Goal: Task Accomplishment & Management: Manage account settings

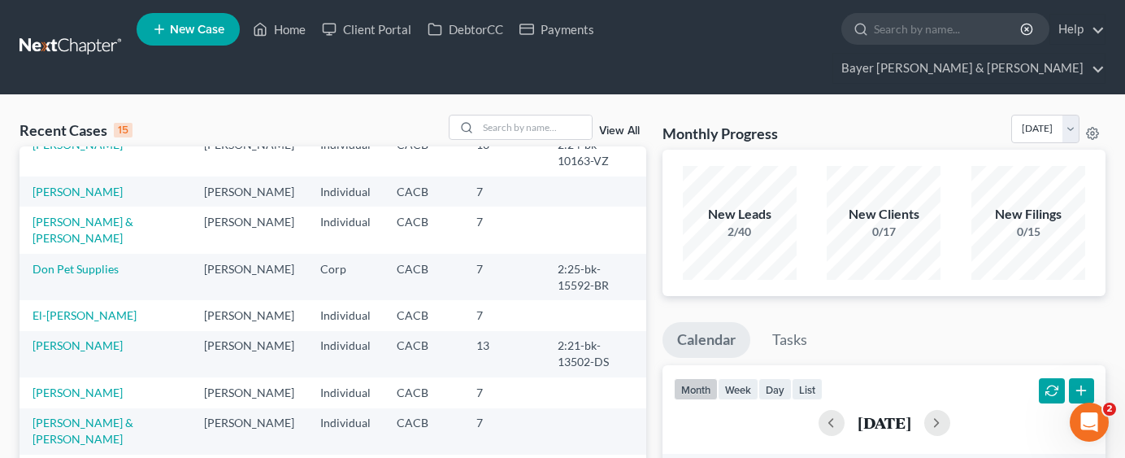
scroll to position [163, 0]
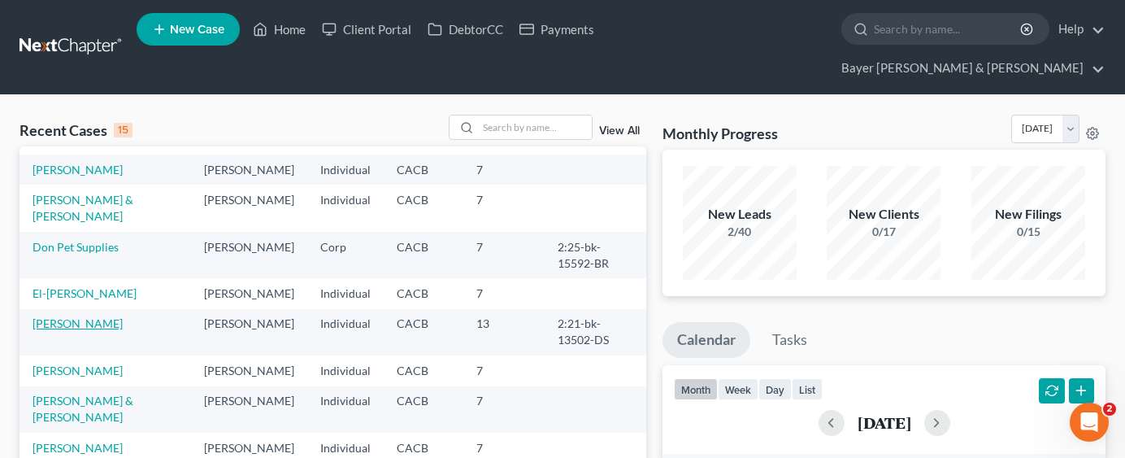
click at [54, 330] on link "[PERSON_NAME]" at bounding box center [78, 323] width 90 height 14
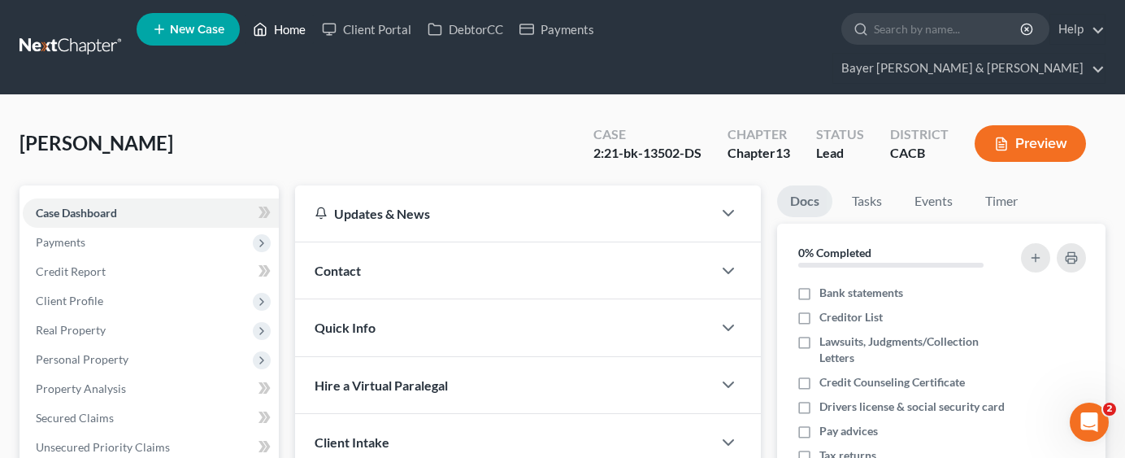
click at [288, 32] on link "Home" at bounding box center [279, 29] width 69 height 29
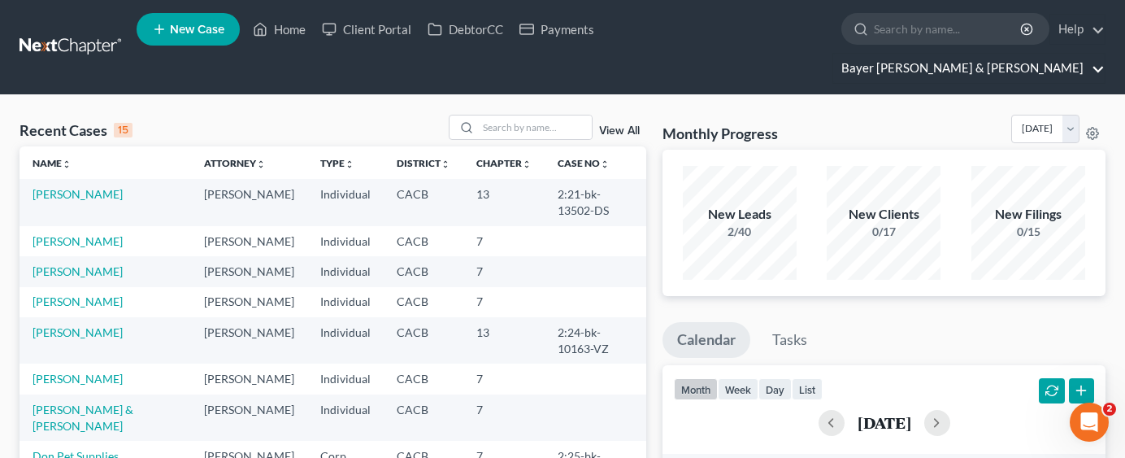
click at [1034, 54] on link "Bayer [PERSON_NAME] & [PERSON_NAME]" at bounding box center [969, 68] width 272 height 29
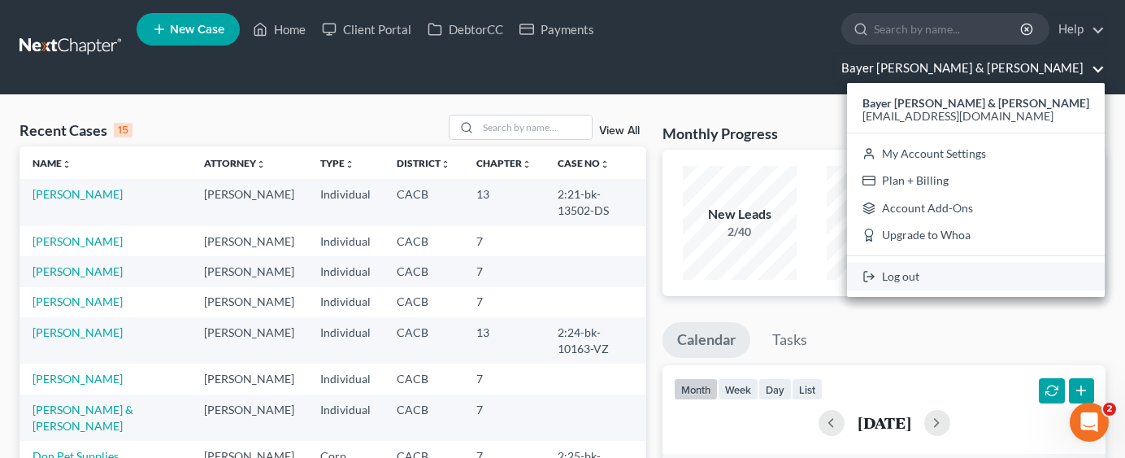
click at [1010, 263] on link "Log out" at bounding box center [976, 277] width 258 height 28
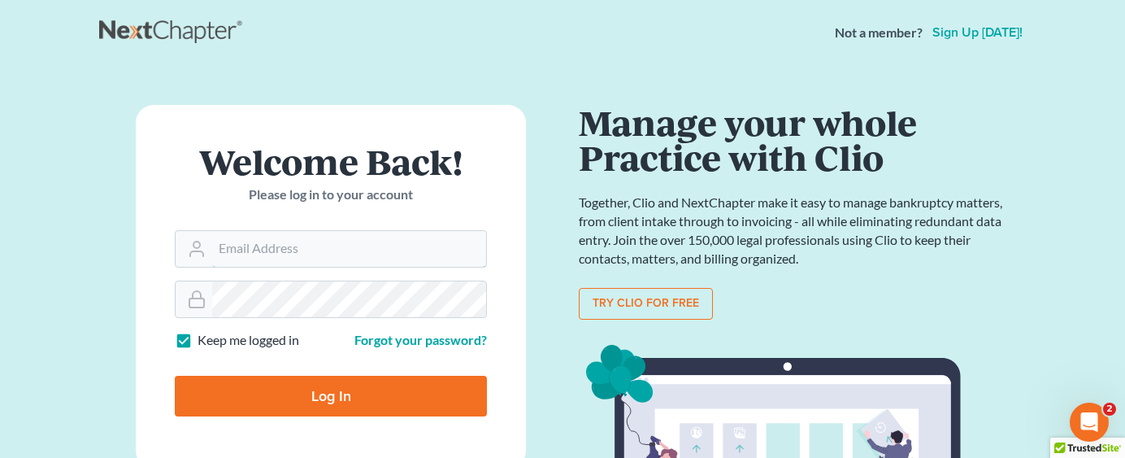
type input "[EMAIL_ADDRESS][DOMAIN_NAME]"
click at [330, 406] on input "Log In" at bounding box center [331, 396] width 312 height 41
type input "Thinking..."
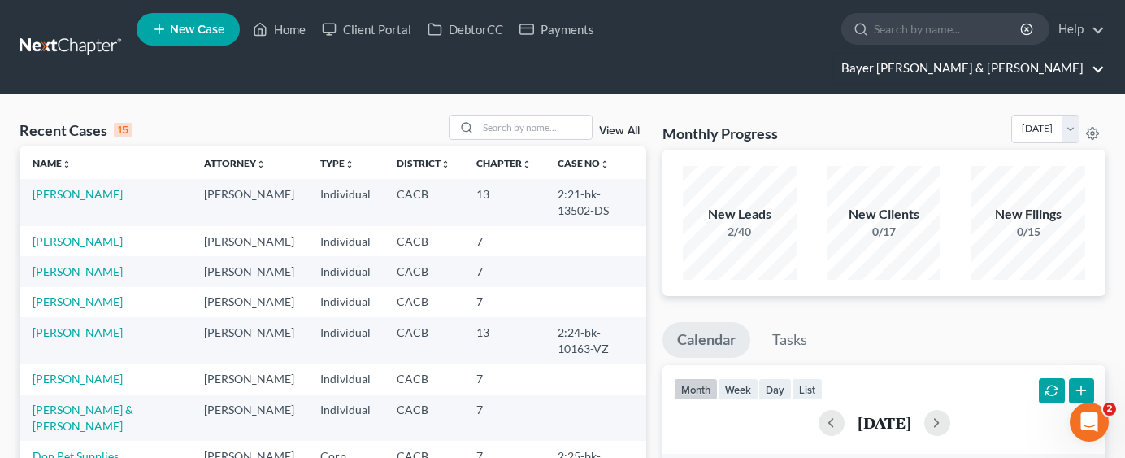
click at [1044, 54] on link "Bayer [PERSON_NAME] & [PERSON_NAME]" at bounding box center [969, 68] width 272 height 29
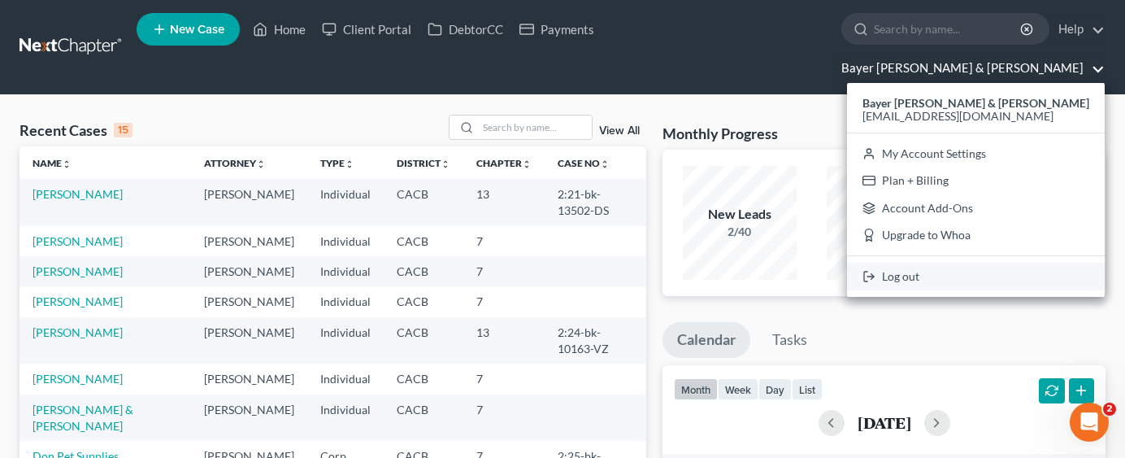
click at [1022, 263] on link "Log out" at bounding box center [976, 277] width 258 height 28
